Goal: Find specific page/section: Find specific page/section

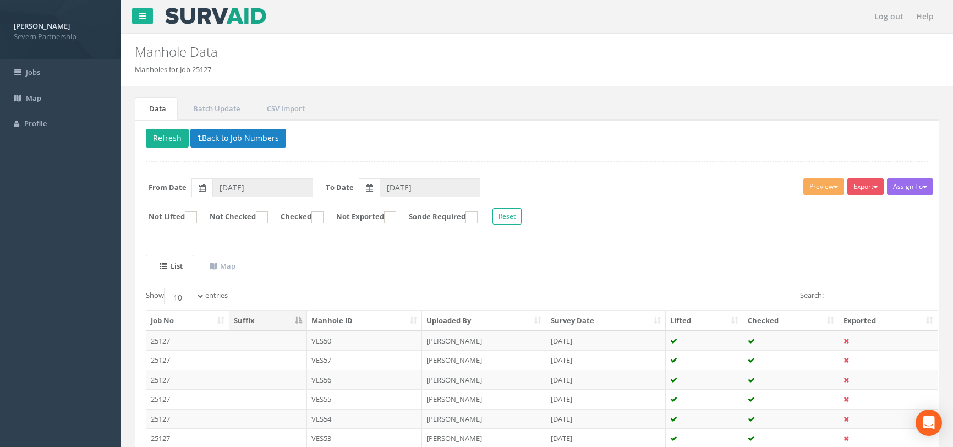
scroll to position [150, 0]
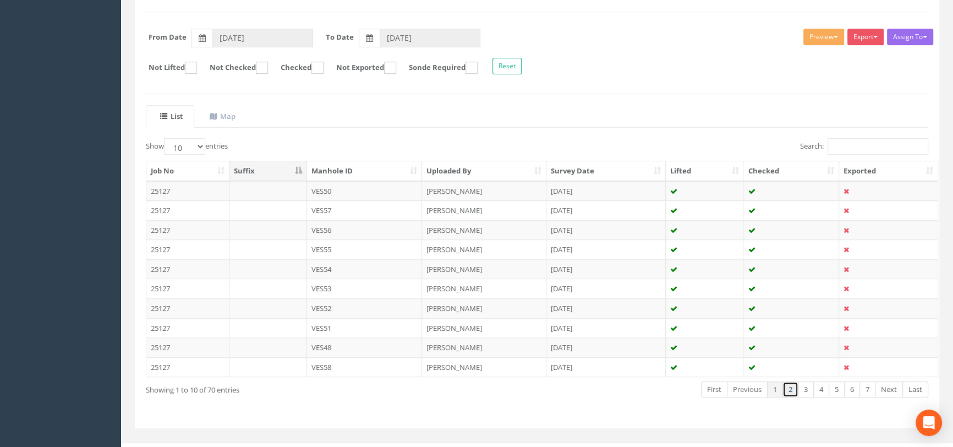
click at [788, 394] on link "2" at bounding box center [791, 389] width 16 height 16
click at [811, 386] on link "3" at bounding box center [806, 389] width 16 height 16
click at [820, 389] on link "4" at bounding box center [822, 389] width 16 height 16
click at [836, 390] on link "5" at bounding box center [837, 389] width 16 height 16
click at [850, 390] on link "6" at bounding box center [852, 389] width 16 height 16
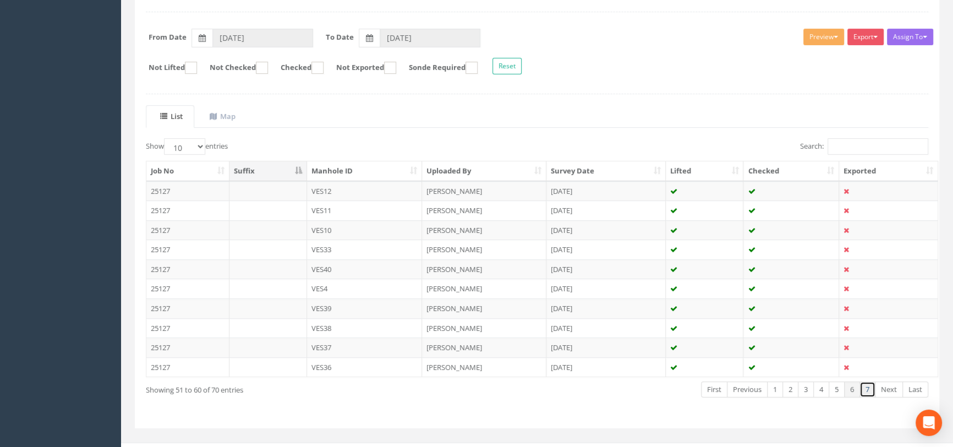
click at [863, 390] on link "7" at bounding box center [868, 389] width 16 height 16
click at [775, 389] on link "1" at bounding box center [775, 389] width 16 height 16
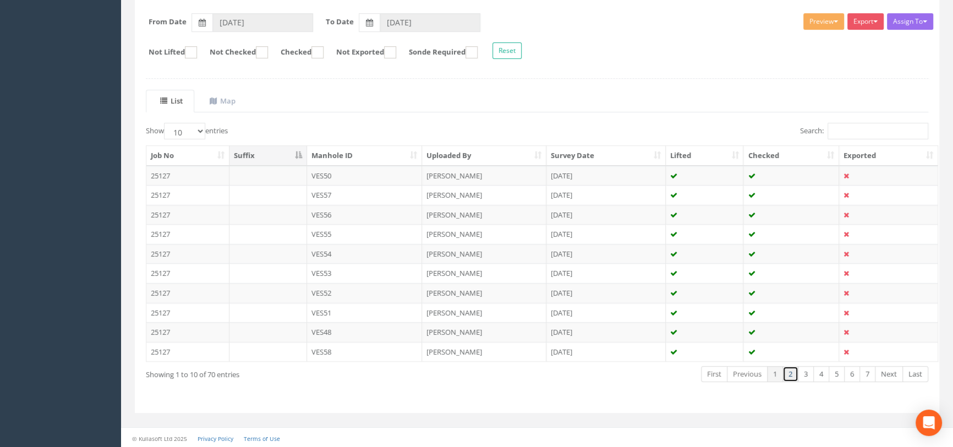
click at [788, 374] on link "2" at bounding box center [791, 374] width 16 height 16
click at [772, 369] on link "1" at bounding box center [775, 374] width 16 height 16
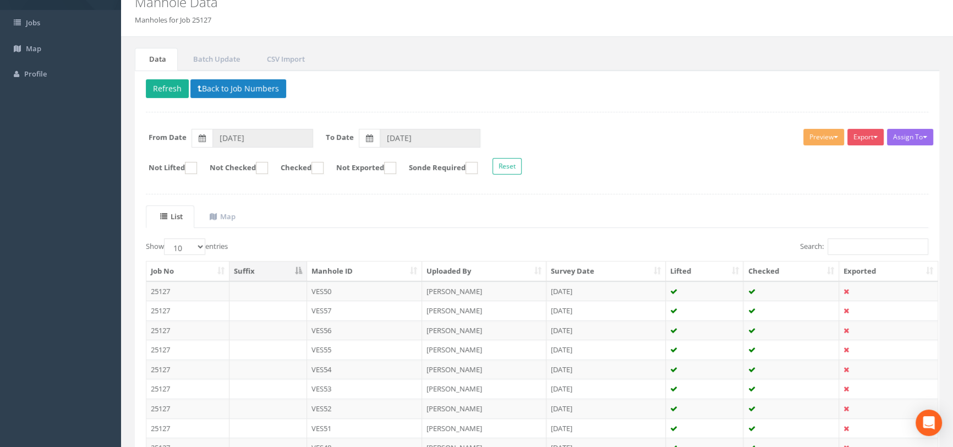
scroll to position [0, 0]
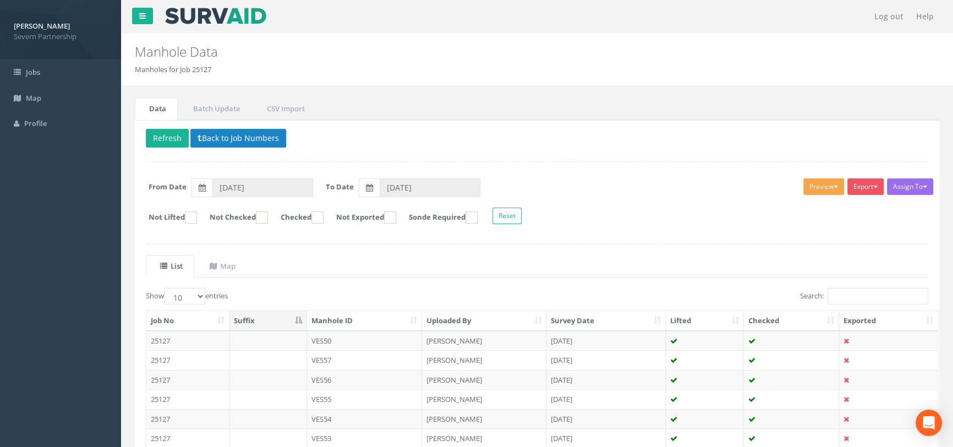
click at [821, 190] on button "Preview" at bounding box center [824, 186] width 41 height 17
click at [799, 210] on link "SP Manhole" at bounding box center [804, 209] width 84 height 17
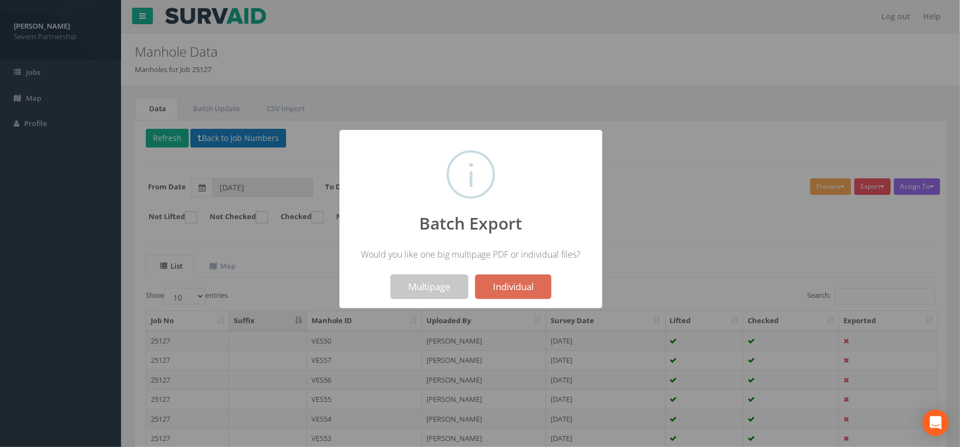
click at [426, 288] on button "Multipage" at bounding box center [430, 287] width 78 height 24
